Goal: Information Seeking & Learning: Learn about a topic

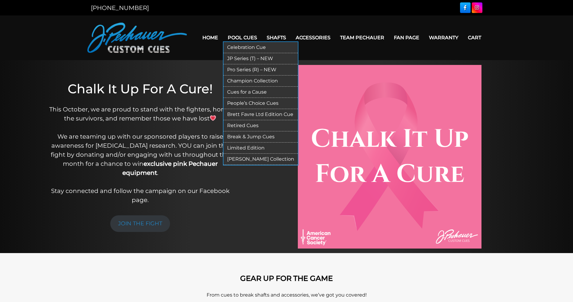
click at [244, 59] on link "JP Series (T) – NEW" at bounding box center [261, 58] width 74 height 11
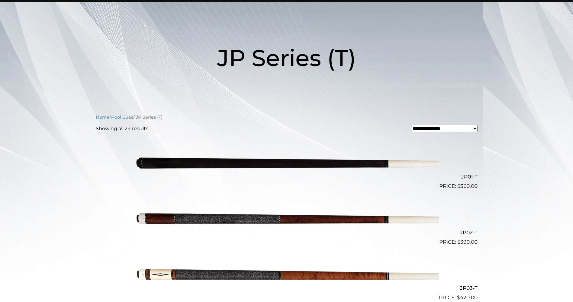
scroll to position [61, 0]
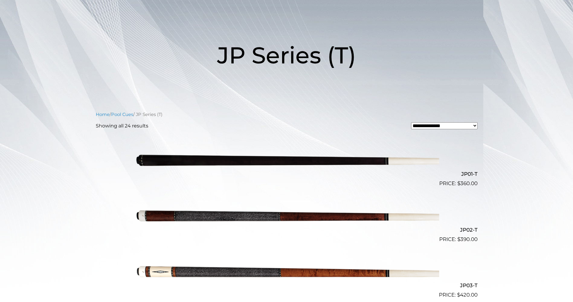
click at [215, 161] on img at bounding box center [286, 159] width 305 height 51
click at [187, 212] on img at bounding box center [286, 215] width 305 height 51
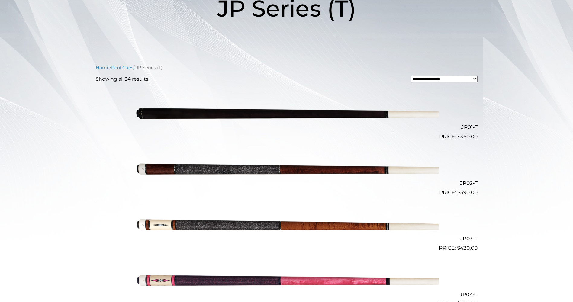
scroll to position [0, 0]
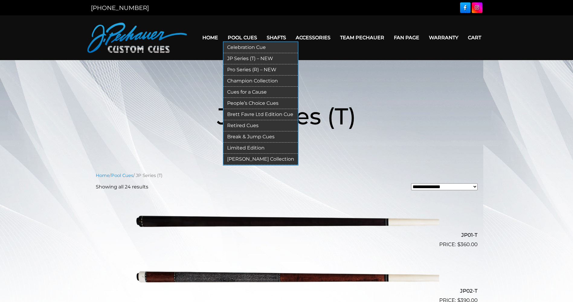
click at [250, 45] on link "Celebration Cue" at bounding box center [261, 47] width 74 height 11
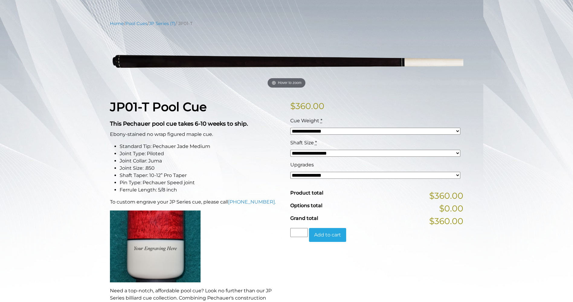
scroll to position [60, 0]
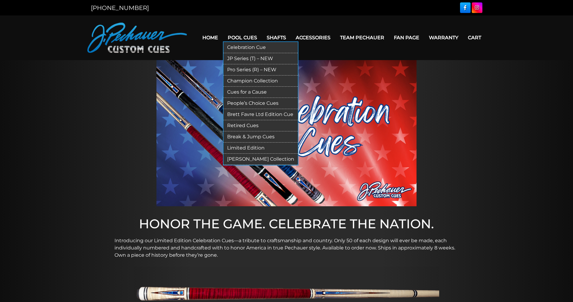
click at [246, 69] on link "Pro Series (R) – NEW" at bounding box center [261, 69] width 74 height 11
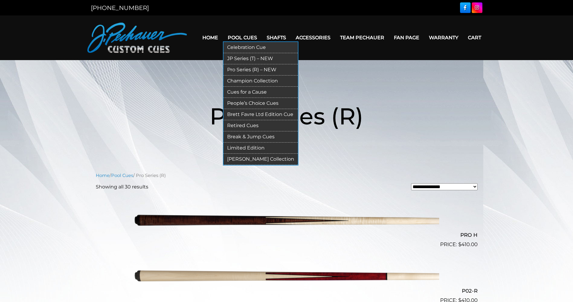
click at [249, 80] on link "Champion Collection" at bounding box center [261, 81] width 74 height 11
click at [247, 104] on link "People’s Choice Cues" at bounding box center [261, 103] width 74 height 11
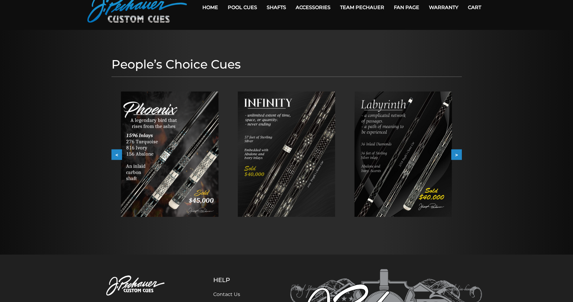
scroll to position [30, 0]
click at [403, 150] on img at bounding box center [404, 154] width 98 height 125
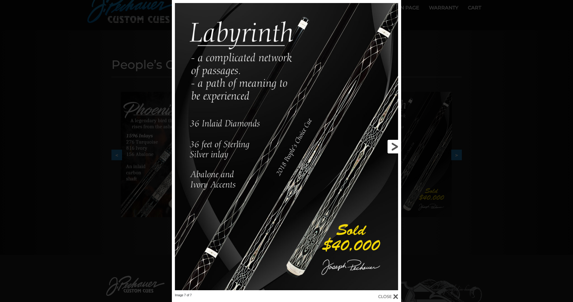
click at [395, 144] on link at bounding box center [349, 146] width 103 height 293
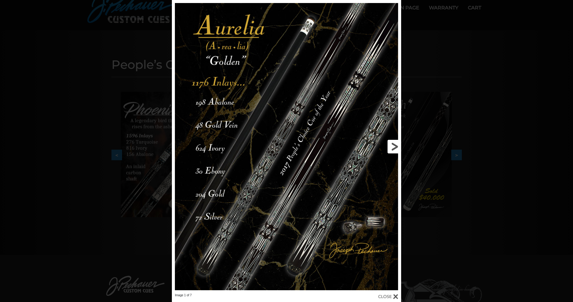
click at [395, 144] on link at bounding box center [349, 146] width 103 height 293
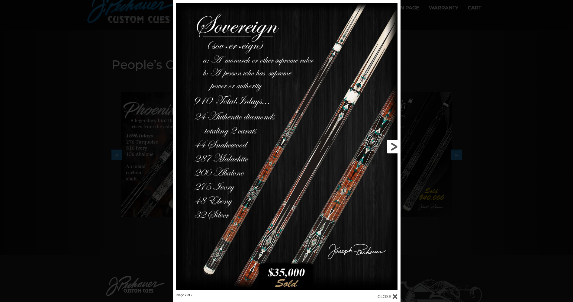
click at [395, 144] on link at bounding box center [349, 146] width 102 height 293
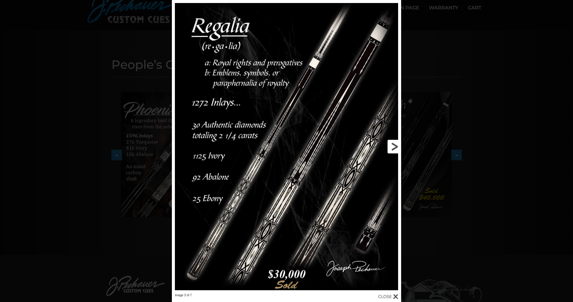
click at [395, 144] on link at bounding box center [349, 146] width 103 height 293
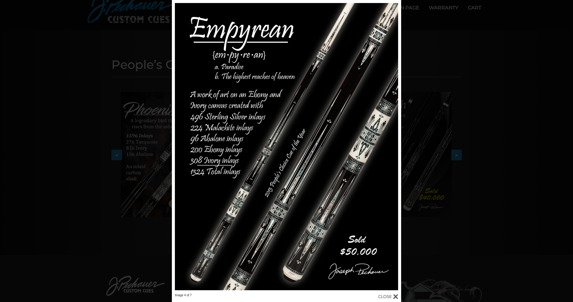
click at [74, 74] on div "Image 4 of 7" at bounding box center [286, 151] width 573 height 302
click at [392, 296] on div at bounding box center [286, 225] width 573 height 511
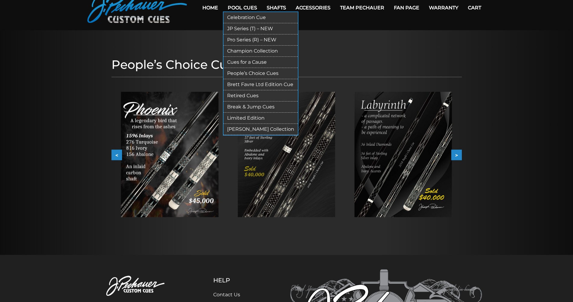
click at [244, 95] on link "Retired Cues" at bounding box center [261, 95] width 74 height 11
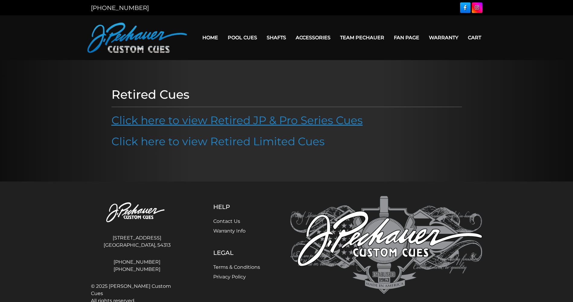
click at [203, 119] on link "Click here to view Retired JP & Pro Series Cues" at bounding box center [236, 120] width 251 height 13
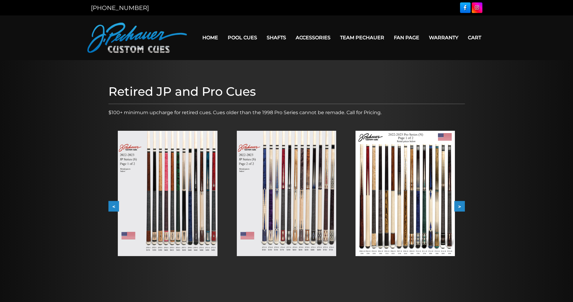
click at [462, 203] on button ">" at bounding box center [459, 206] width 11 height 11
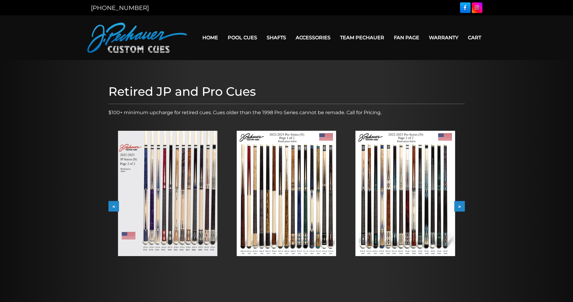
click at [462, 203] on button ">" at bounding box center [459, 206] width 11 height 11
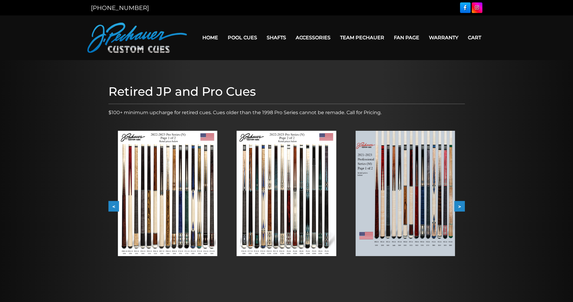
click at [143, 215] on img at bounding box center [167, 193] width 99 height 125
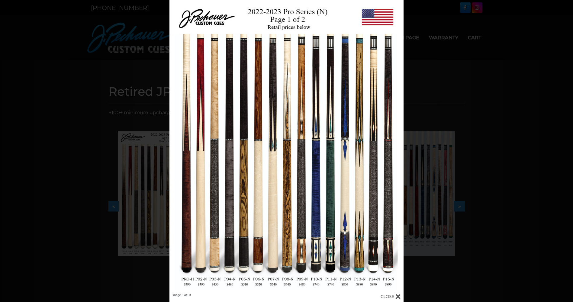
click at [399, 296] on div at bounding box center [391, 296] width 20 height 7
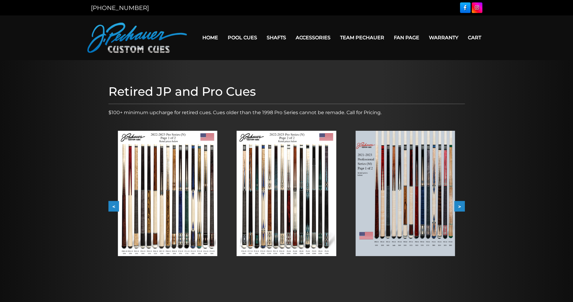
click at [461, 205] on button ">" at bounding box center [459, 206] width 11 height 11
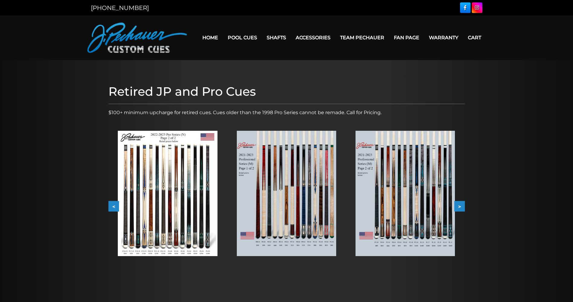
click at [461, 205] on button ">" at bounding box center [459, 206] width 11 height 11
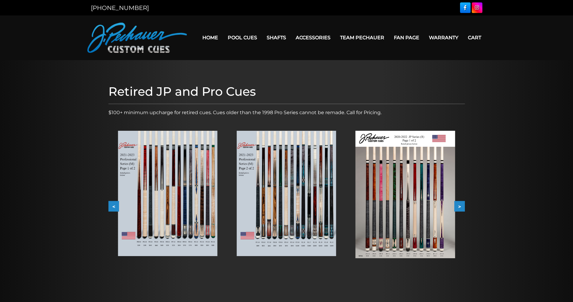
click at [461, 205] on button ">" at bounding box center [459, 206] width 11 height 11
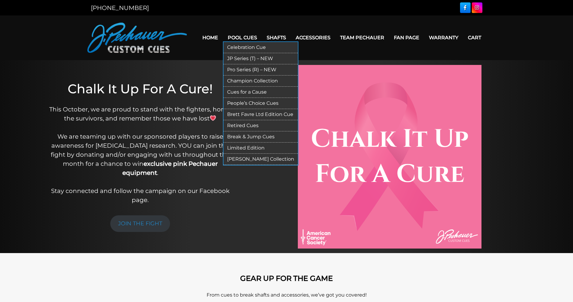
click at [249, 57] on link "JP Series (T) – NEW" at bounding box center [261, 58] width 74 height 11
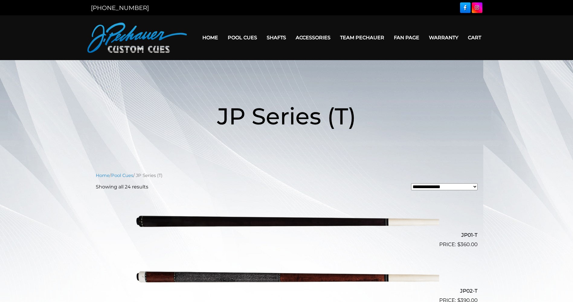
click at [206, 226] on img at bounding box center [286, 220] width 305 height 51
